Goal: Task Accomplishment & Management: Use online tool/utility

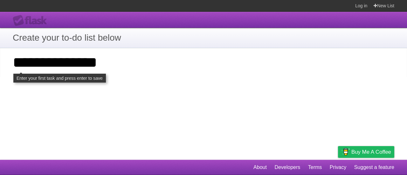
type input "**********"
click input "**********" at bounding box center [0, 0] width 0 height 0
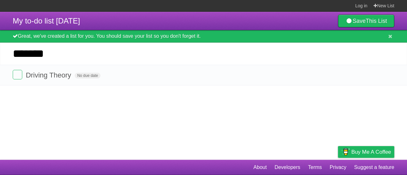
type input "*******"
click input "*********" at bounding box center [0, 0] width 0 height 0
